Goal: Task Accomplishment & Management: Manage account settings

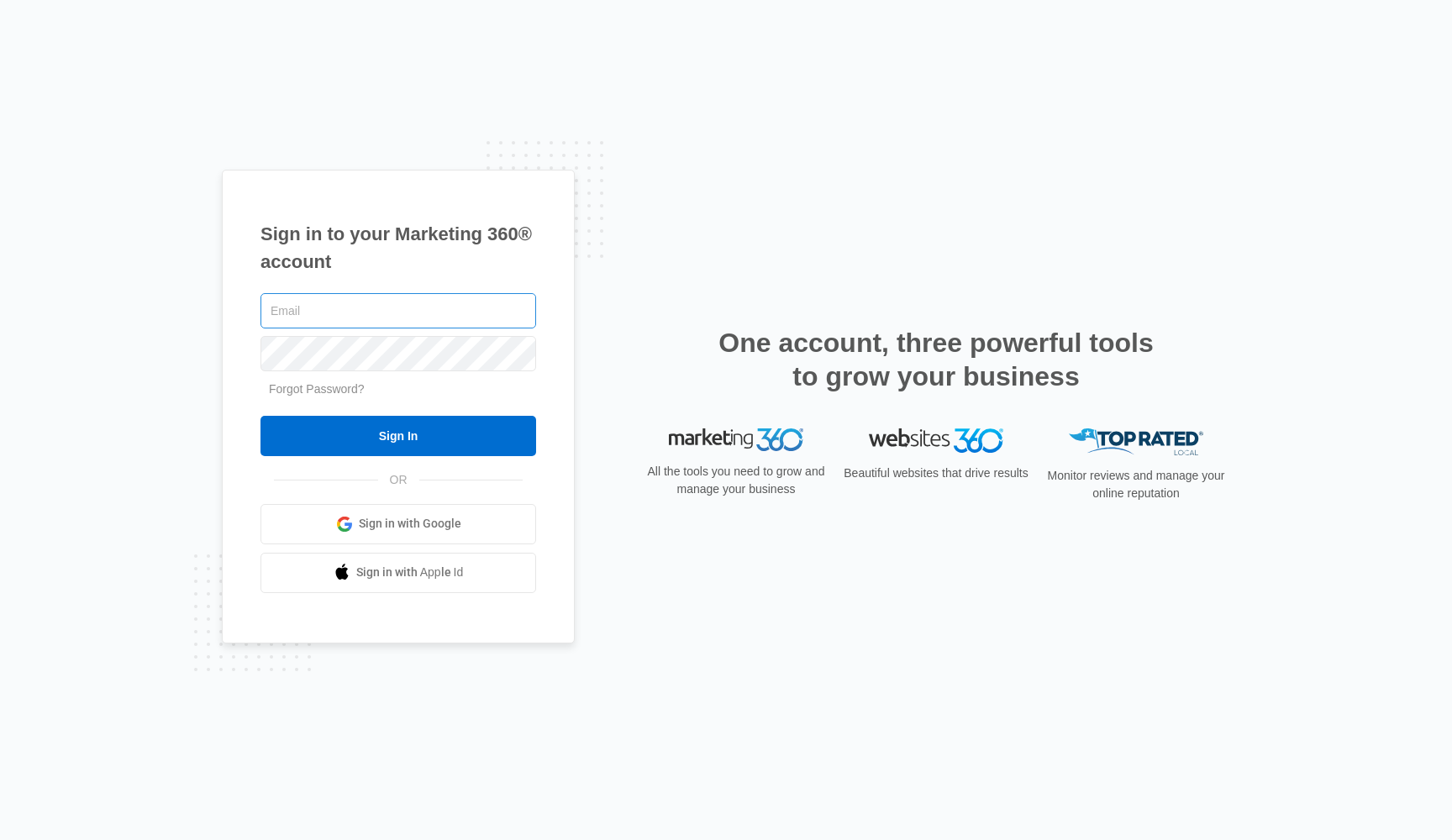
click at [381, 316] on input "text" at bounding box center [398, 310] width 276 height 35
type input "brooksreicks17@gmail.com"
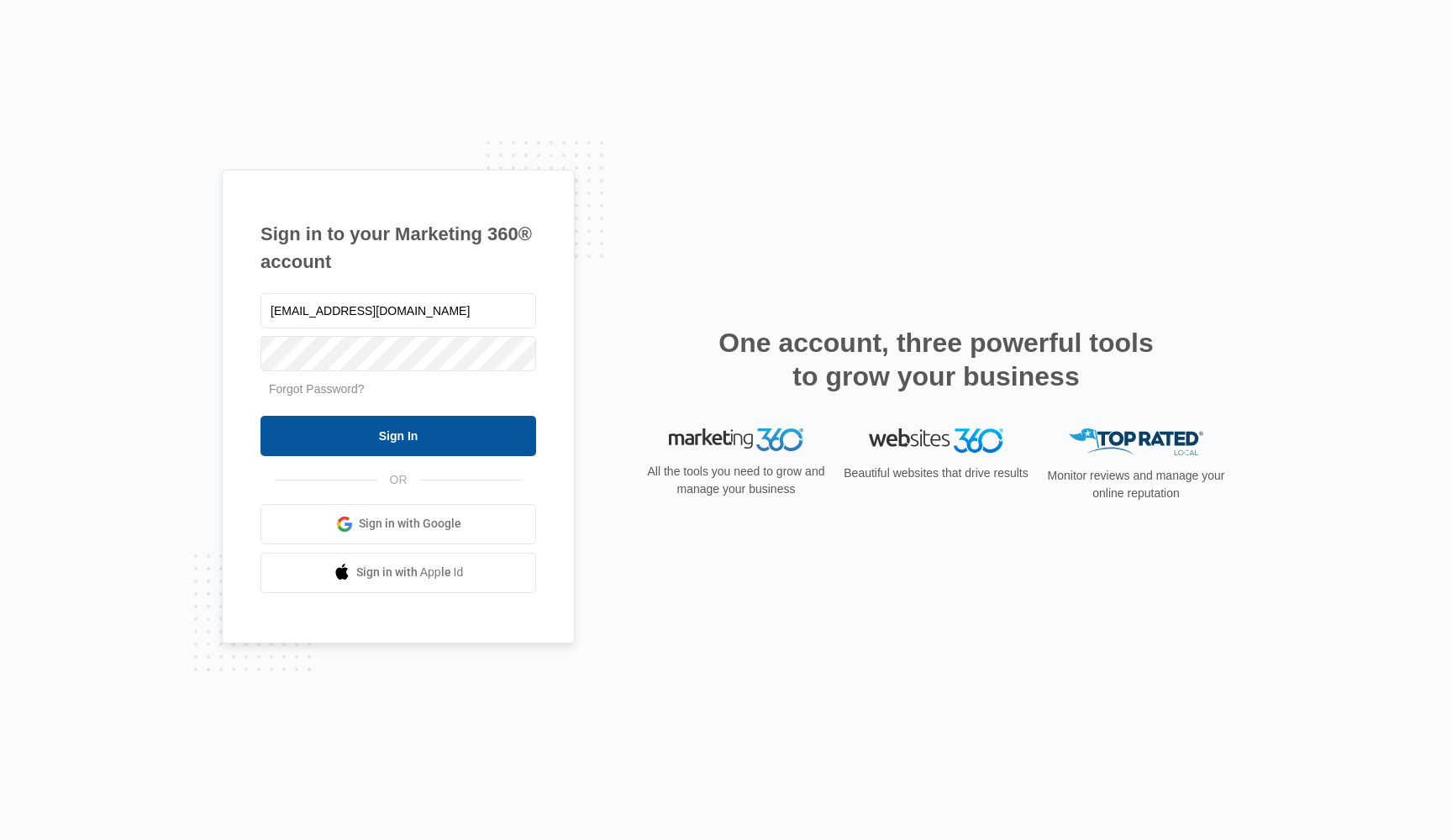
click at [436, 451] on input "Sign In" at bounding box center [398, 435] width 276 height 40
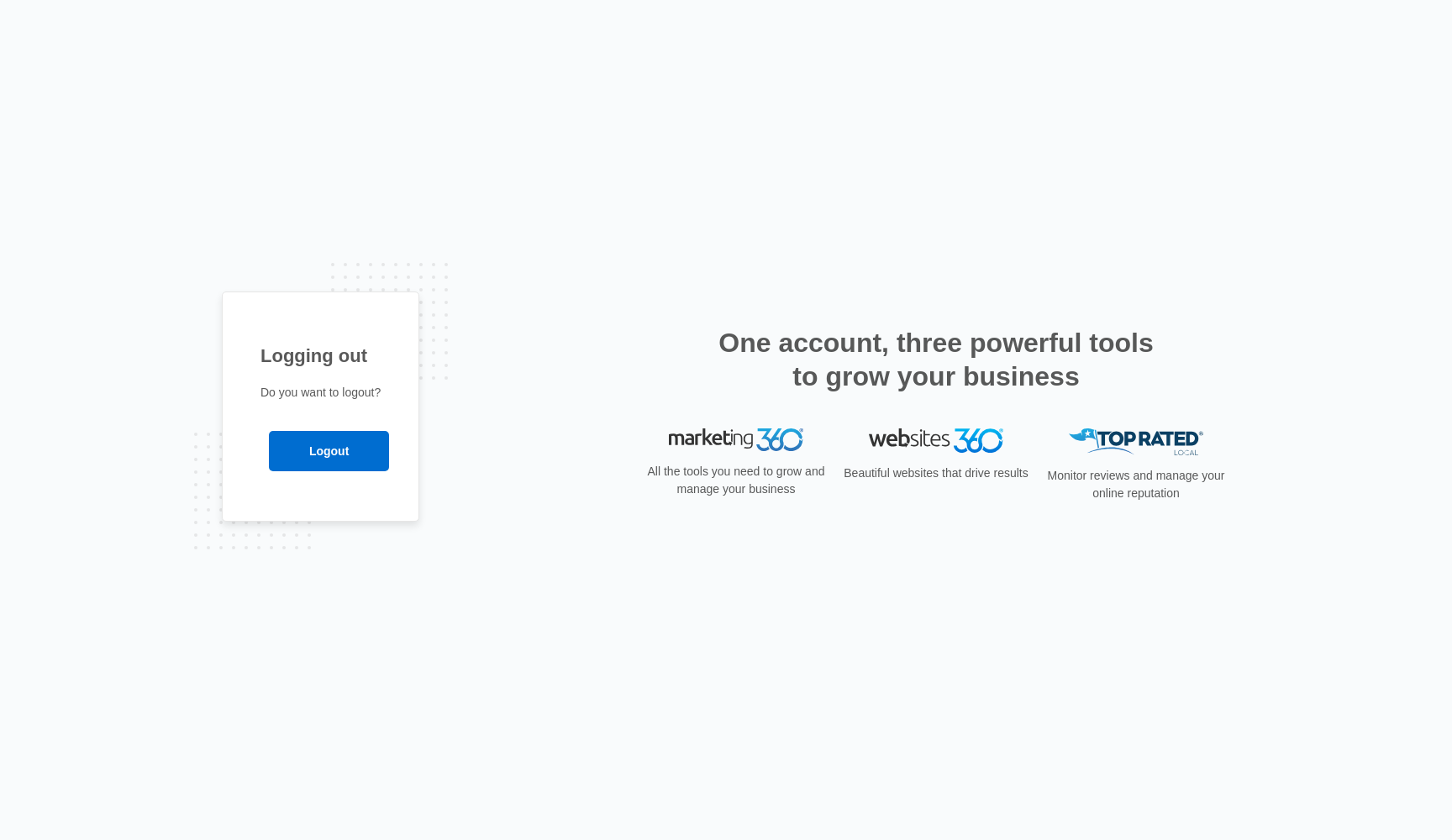
click at [449, 377] on div "Logging out Do you want to logout? Logout" at bounding box center [726, 420] width 1009 height 257
click at [685, 436] on img at bounding box center [737, 440] width 134 height 24
click at [688, 436] on img at bounding box center [737, 440] width 134 height 24
drag, startPoint x: 278, startPoint y: 293, endPoint x: 621, endPoint y: 383, distance: 354.6
click at [616, 383] on div "Logging out Do you want to logout? Logout" at bounding box center [726, 420] width 1009 height 257
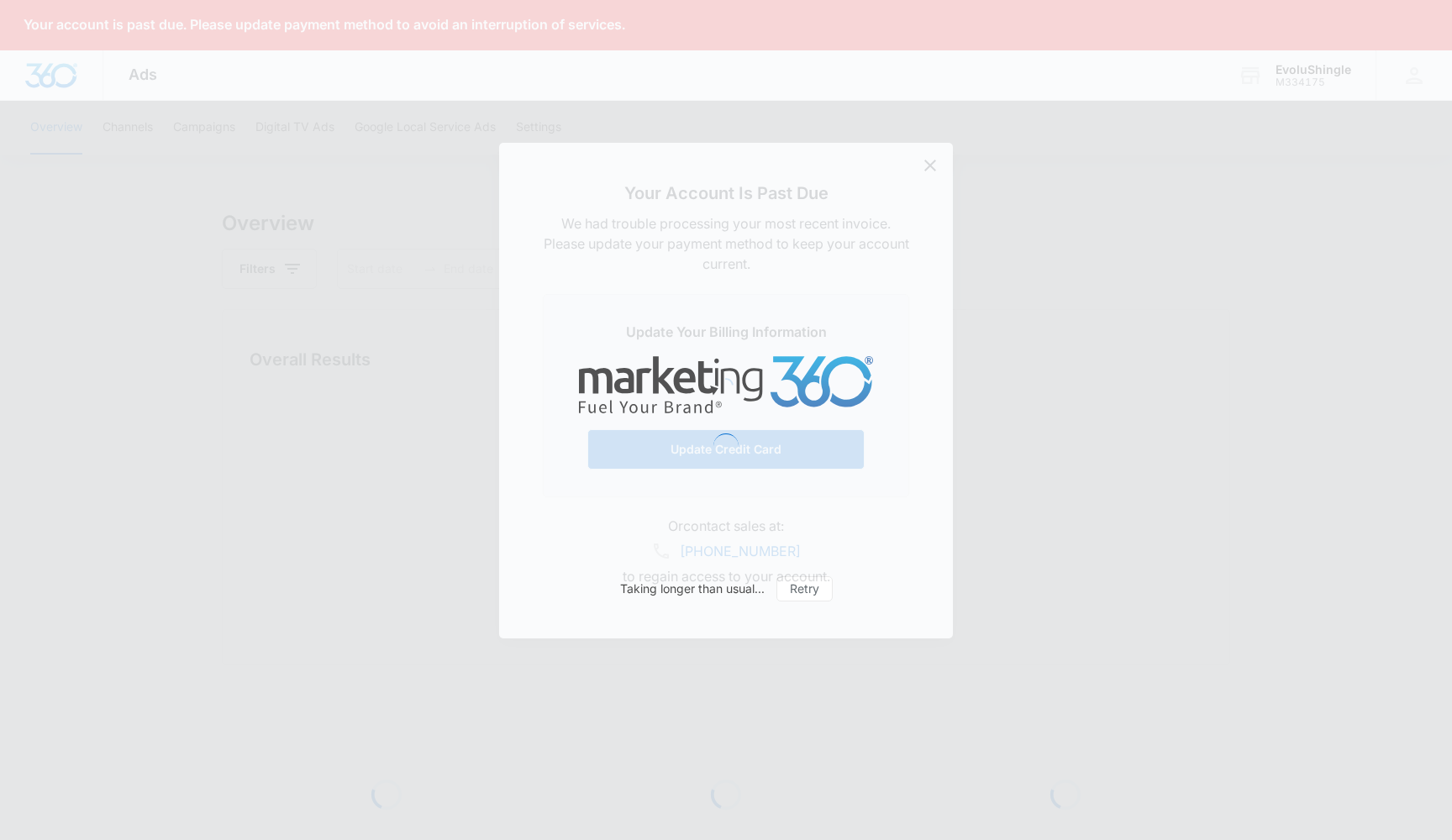
type input "07/15/2025"
type input "08/14/2025"
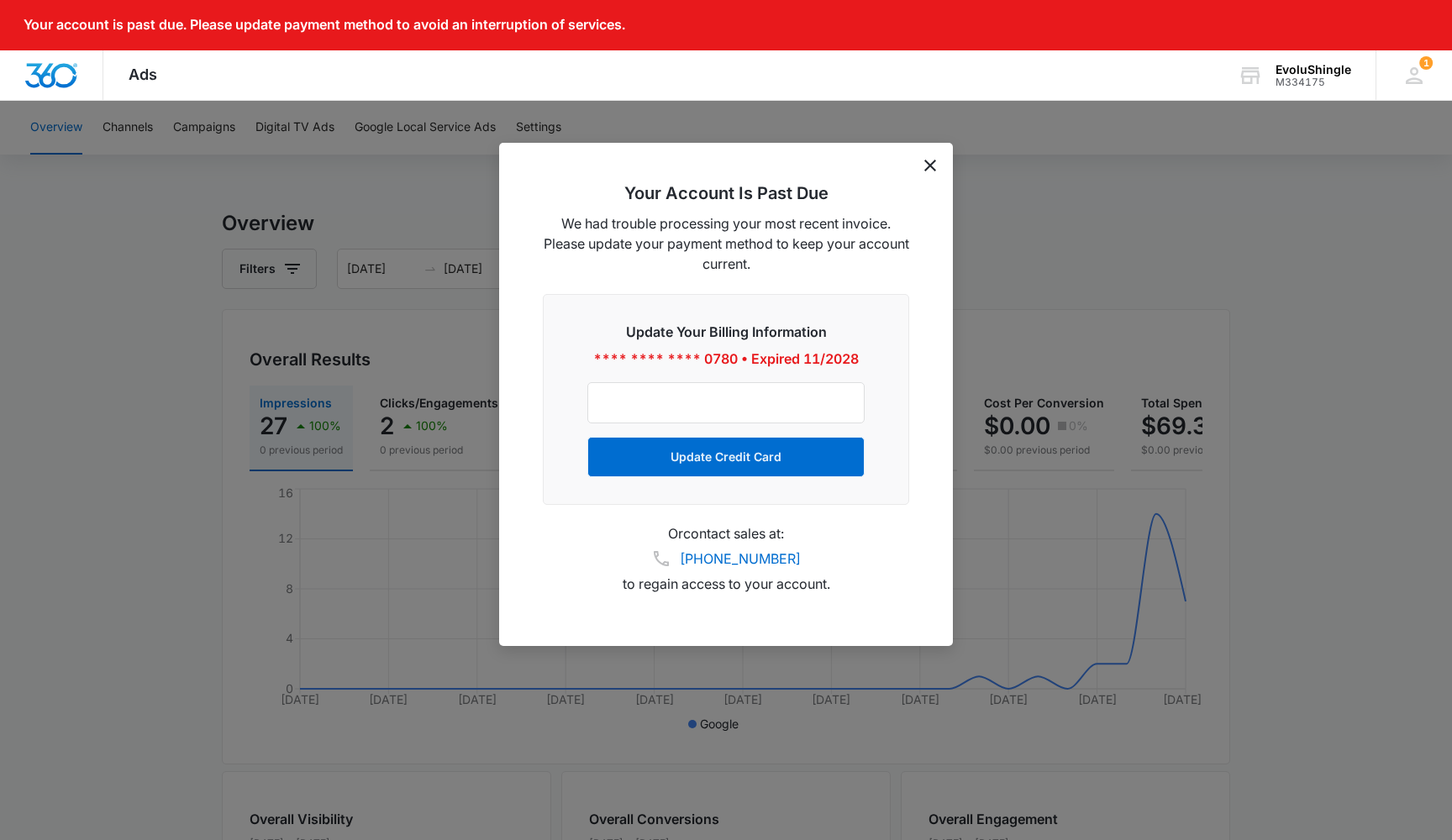
click at [925, 166] on icon "dismiss this dialog" at bounding box center [931, 166] width 12 height 12
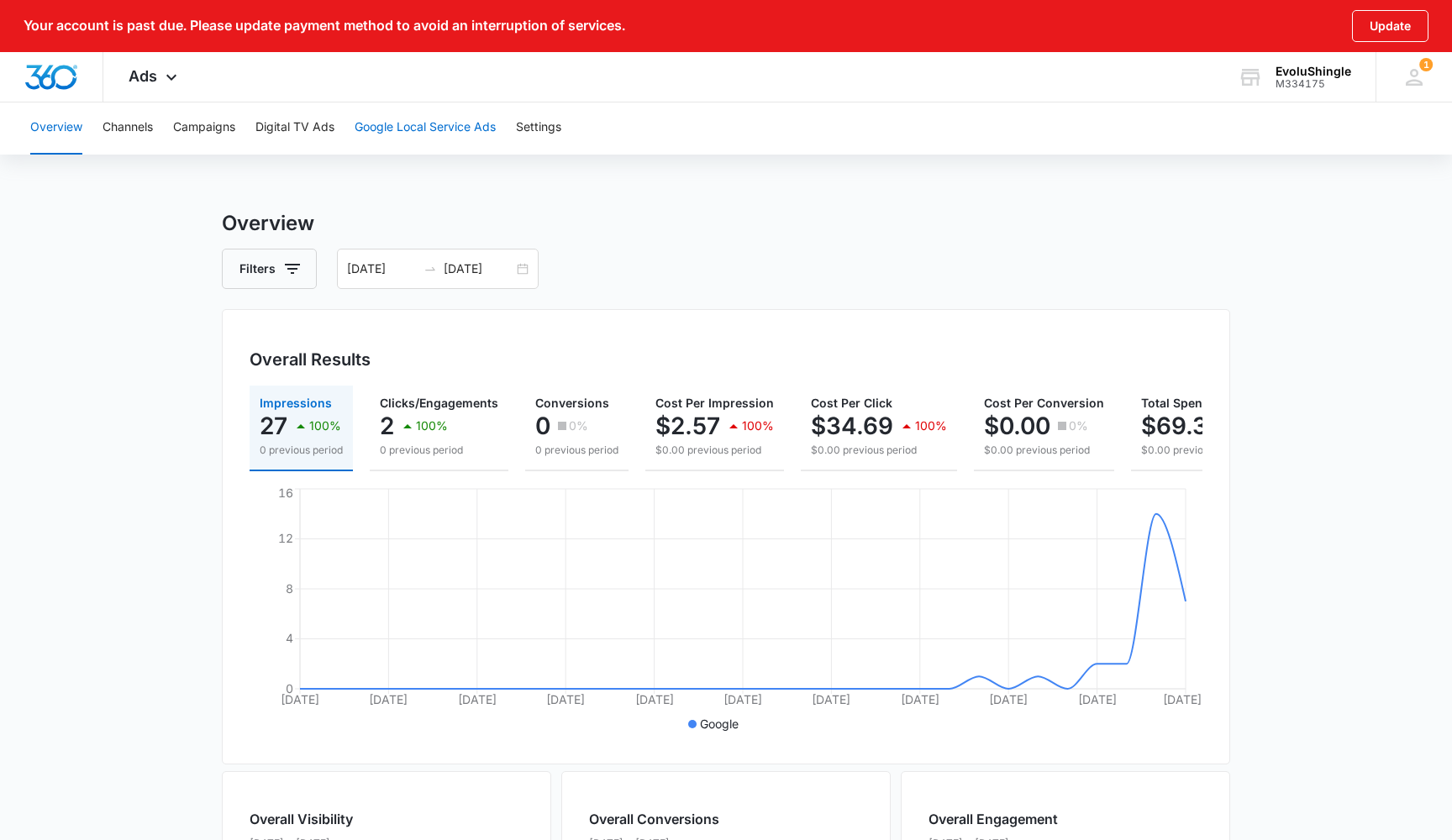
click at [419, 133] on button "Google Local Service Ads" at bounding box center [425, 128] width 141 height 54
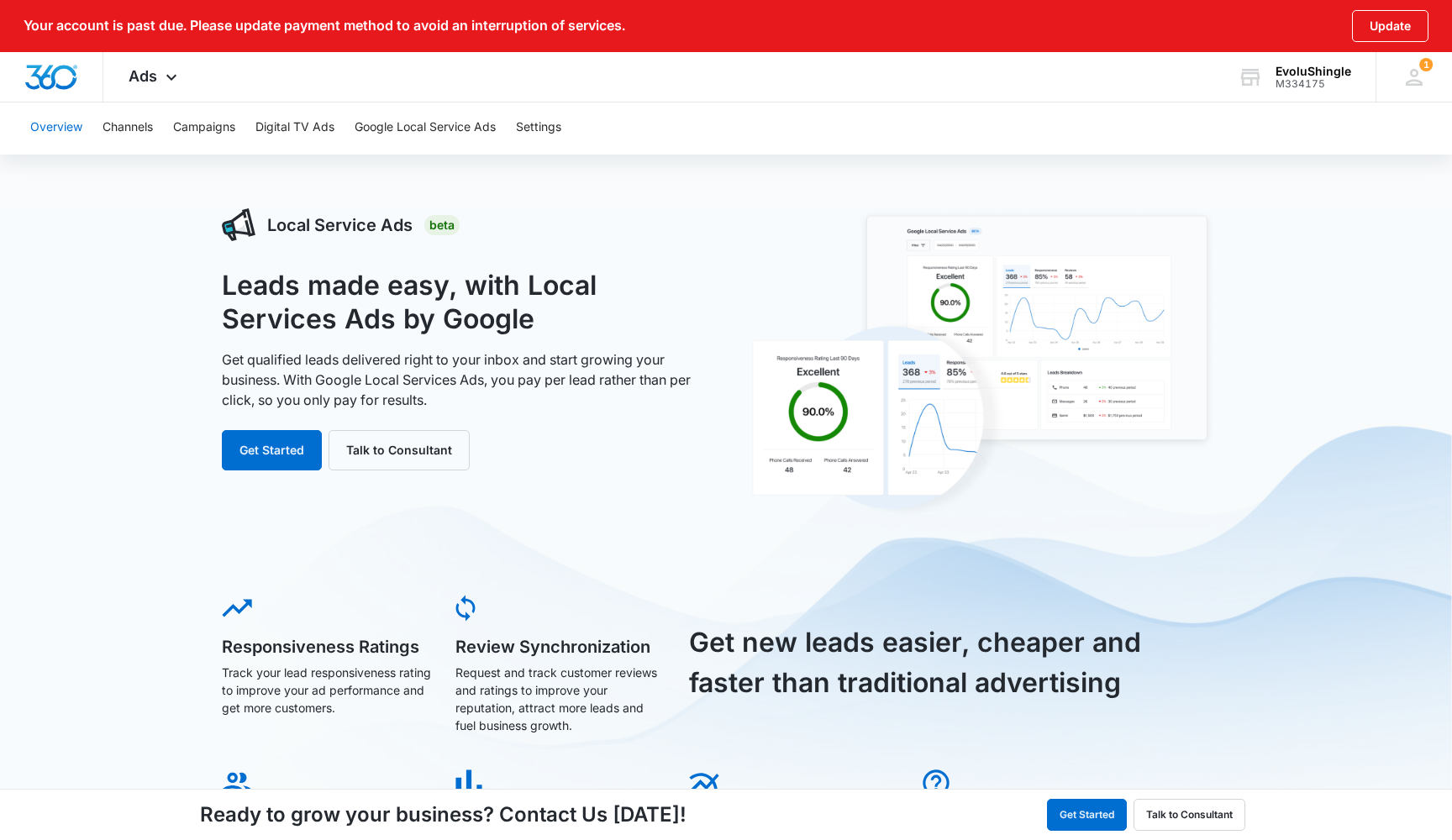
click at [59, 137] on button "Overview" at bounding box center [56, 128] width 52 height 54
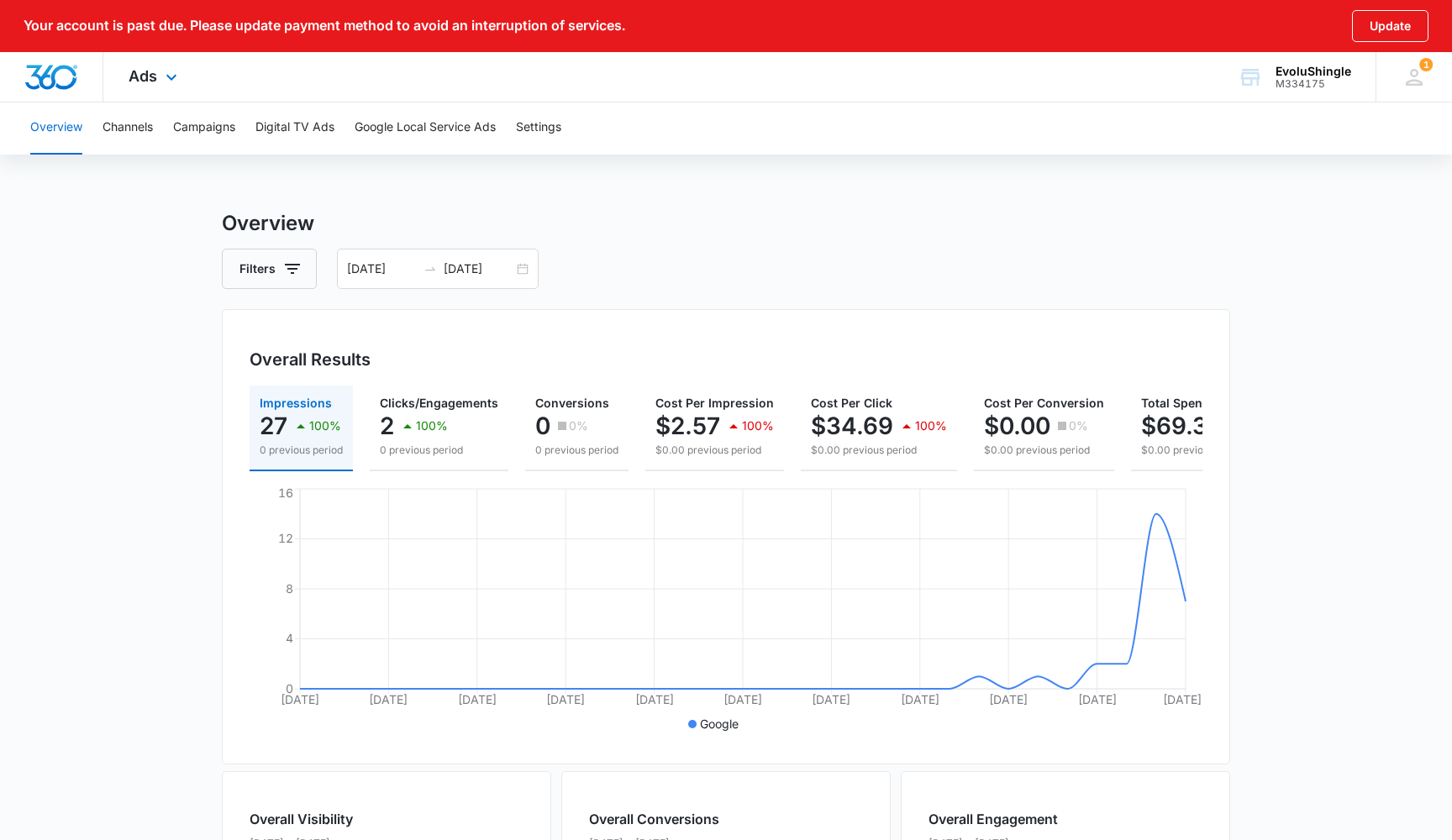
click at [157, 74] on div "Ads Apps Reputation Websites Forms CRM Email Social Payments POS Content Ads In…" at bounding box center [156, 77] width 104 height 49
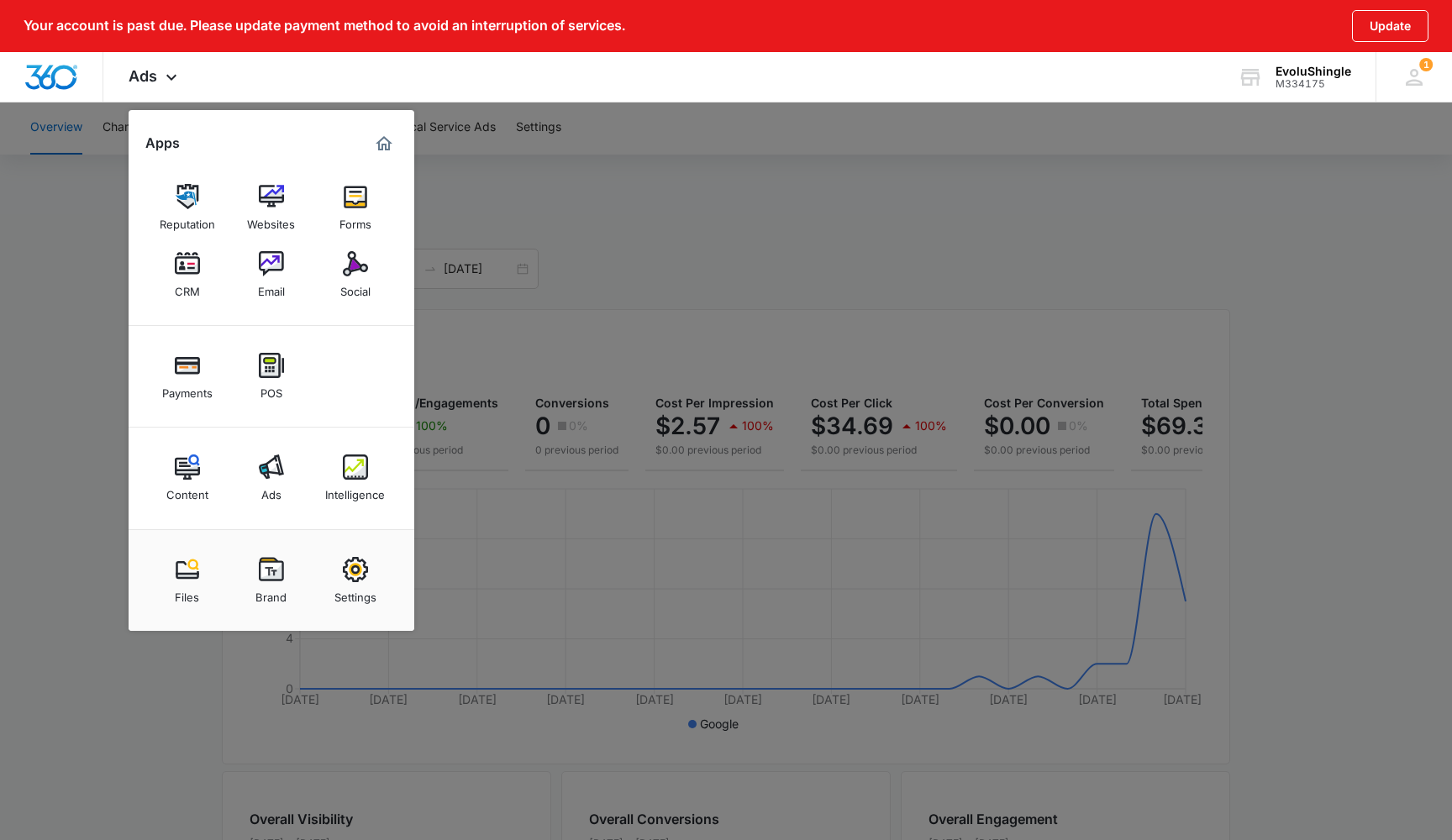
click at [481, 510] on div at bounding box center [726, 420] width 1452 height 840
